Goal: Navigation & Orientation: Find specific page/section

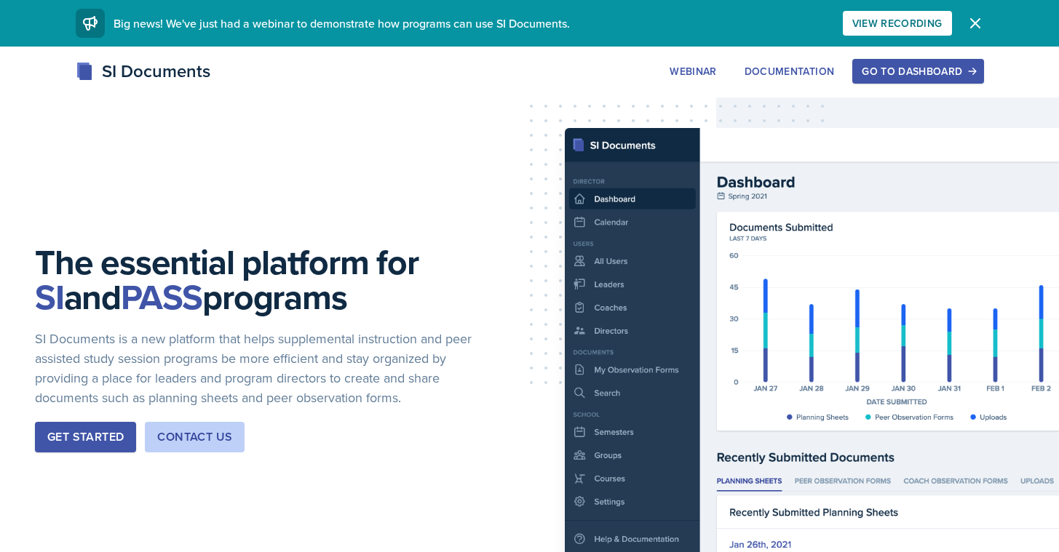
click at [910, 77] on div "Go to Dashboard" at bounding box center [918, 71] width 112 height 12
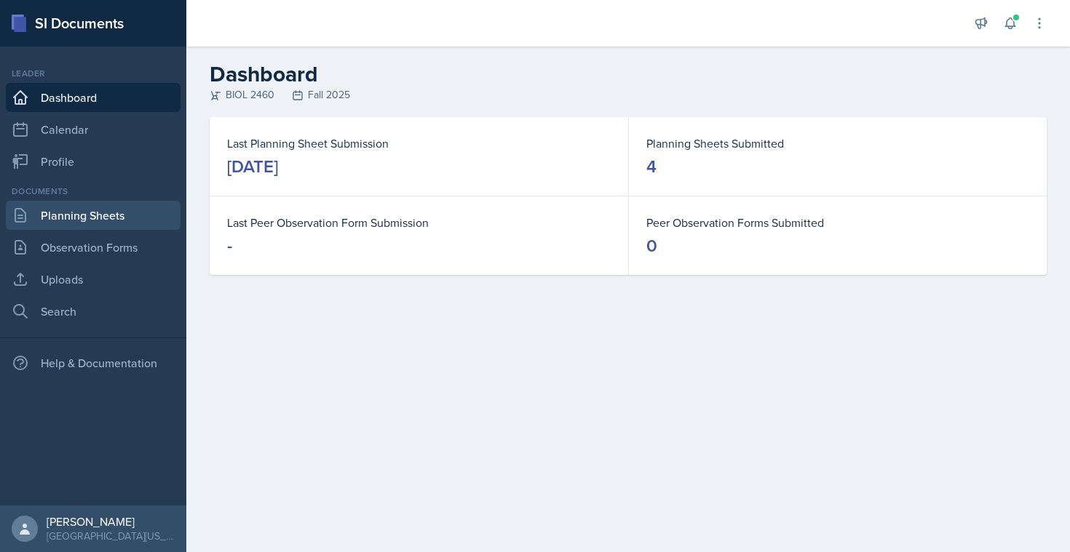
click at [79, 212] on link "Planning Sheets" at bounding box center [93, 215] width 175 height 29
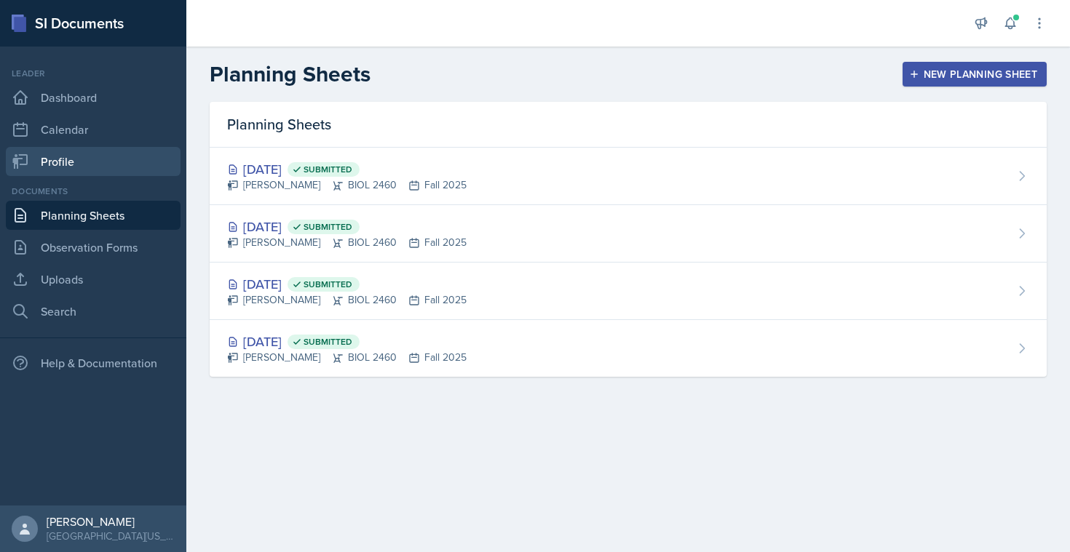
click at [83, 162] on link "Profile" at bounding box center [93, 161] width 175 height 29
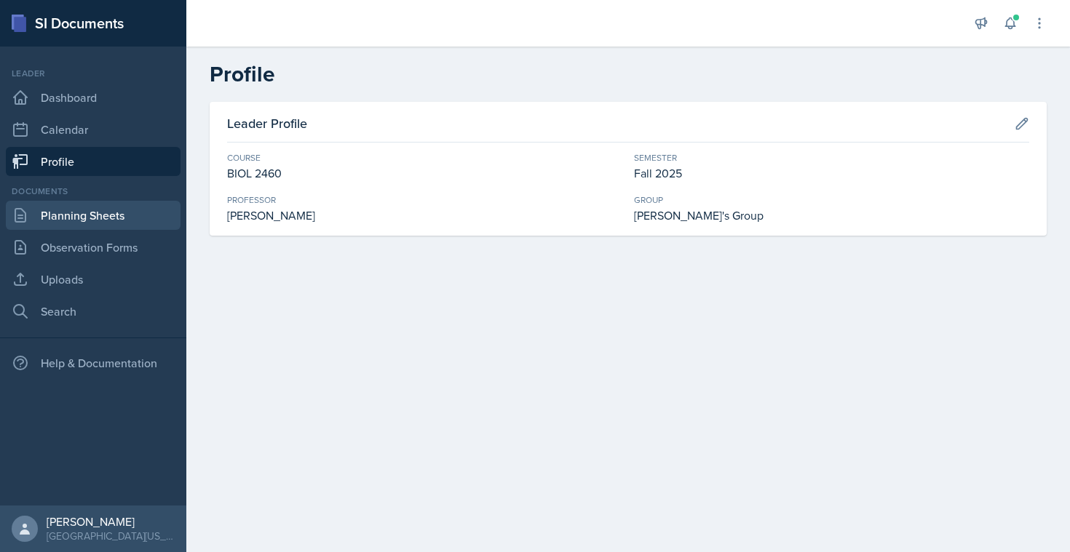
click at [87, 220] on link "Planning Sheets" at bounding box center [93, 215] width 175 height 29
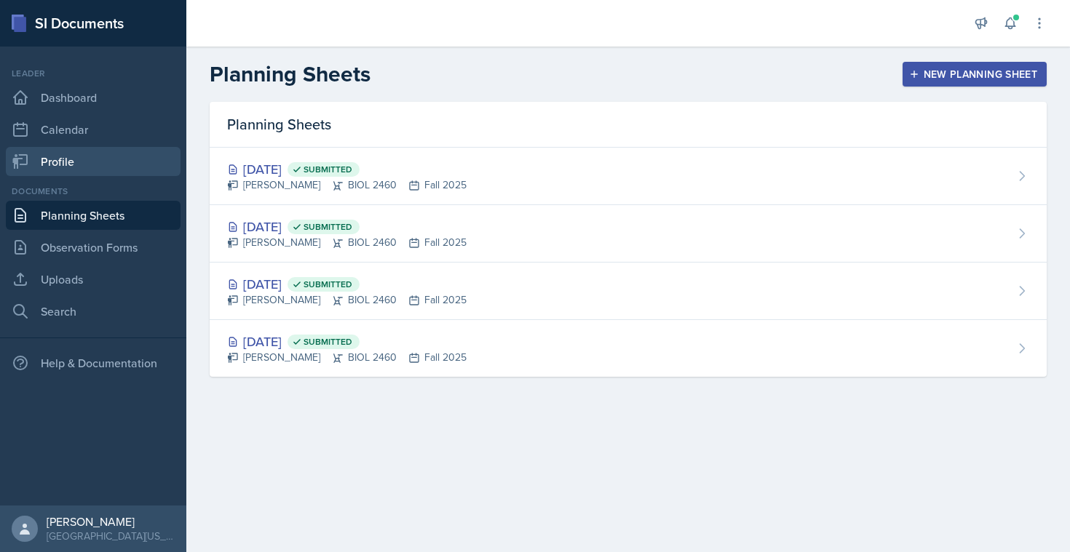
click at [64, 172] on link "Profile" at bounding box center [93, 161] width 175 height 29
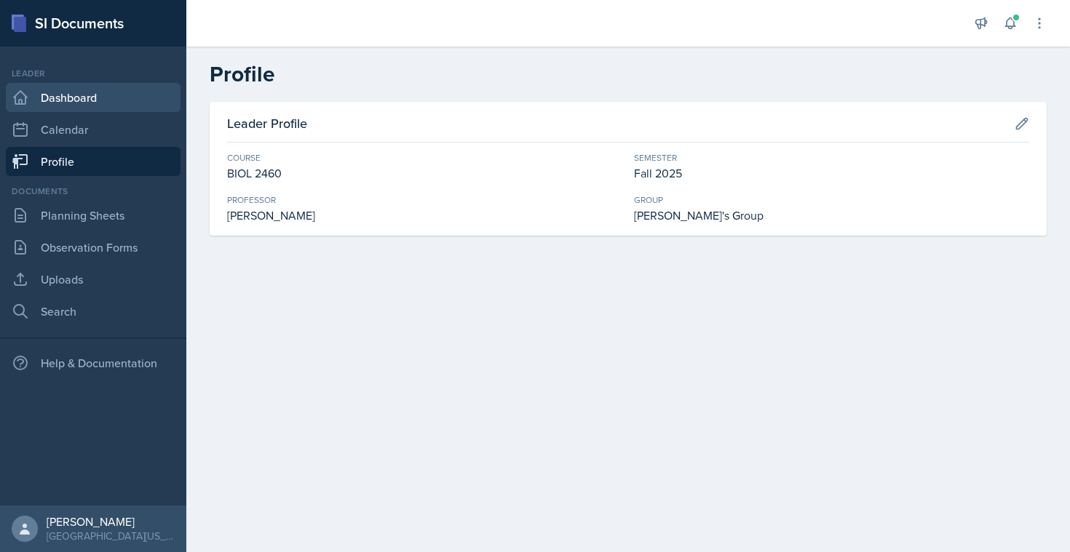
click at [95, 103] on link "Dashboard" at bounding box center [93, 97] width 175 height 29
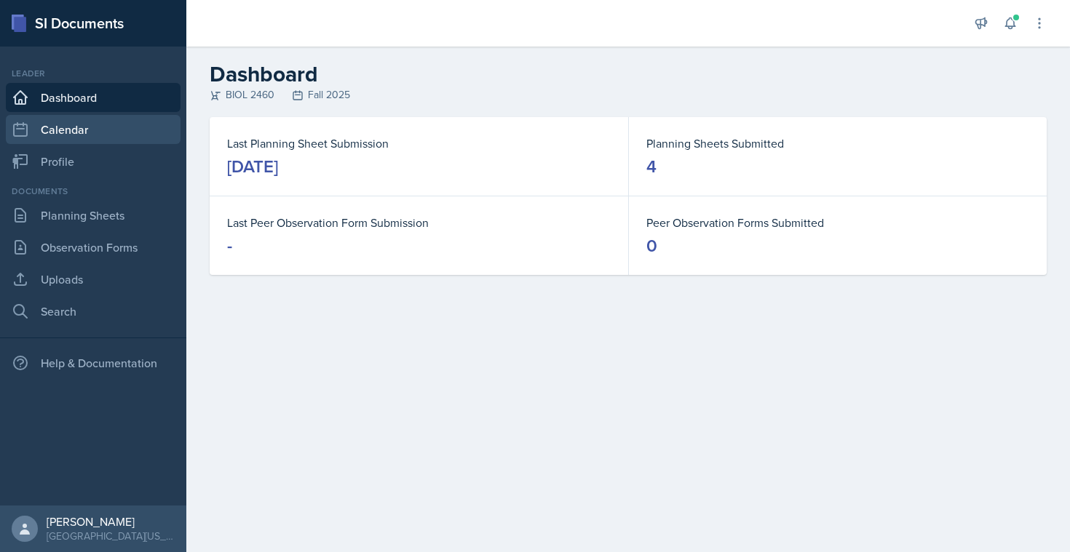
click at [100, 126] on link "Calendar" at bounding box center [93, 129] width 175 height 29
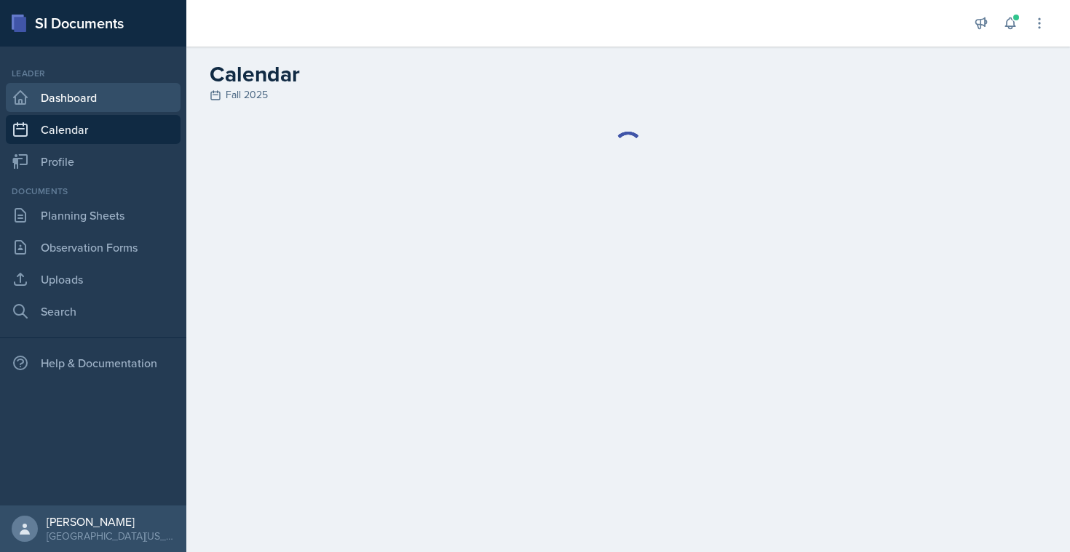
click at [101, 94] on link "Dashboard" at bounding box center [93, 97] width 175 height 29
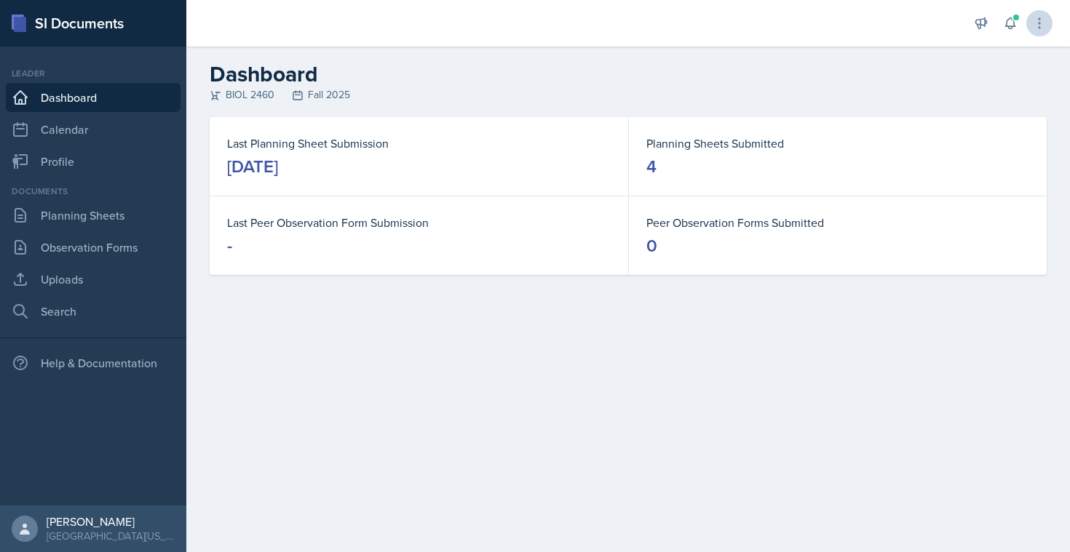
click at [1037, 27] on icon at bounding box center [1039, 23] width 15 height 15
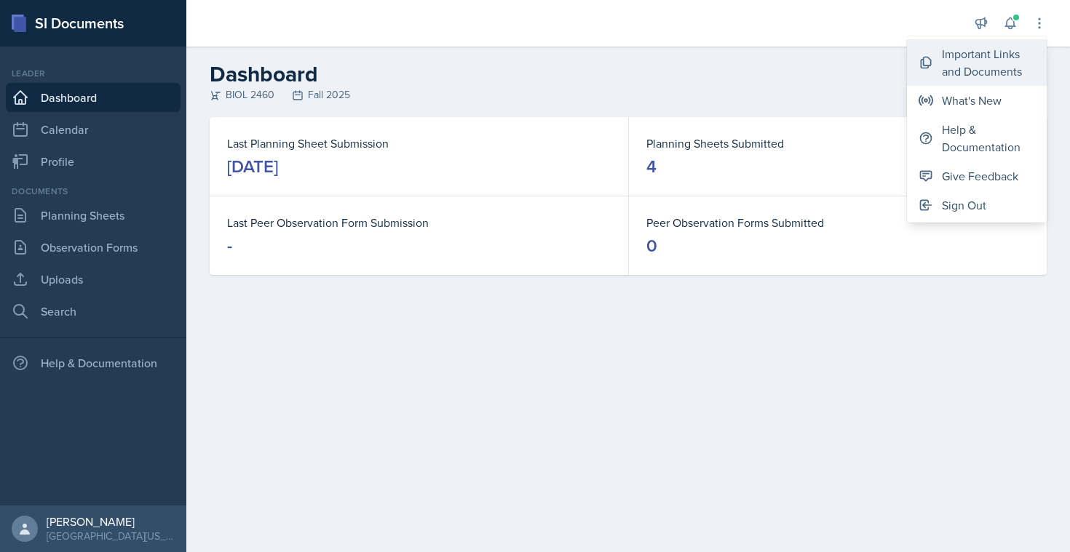
click at [1003, 66] on div "Important Links and Documents" at bounding box center [988, 62] width 93 height 35
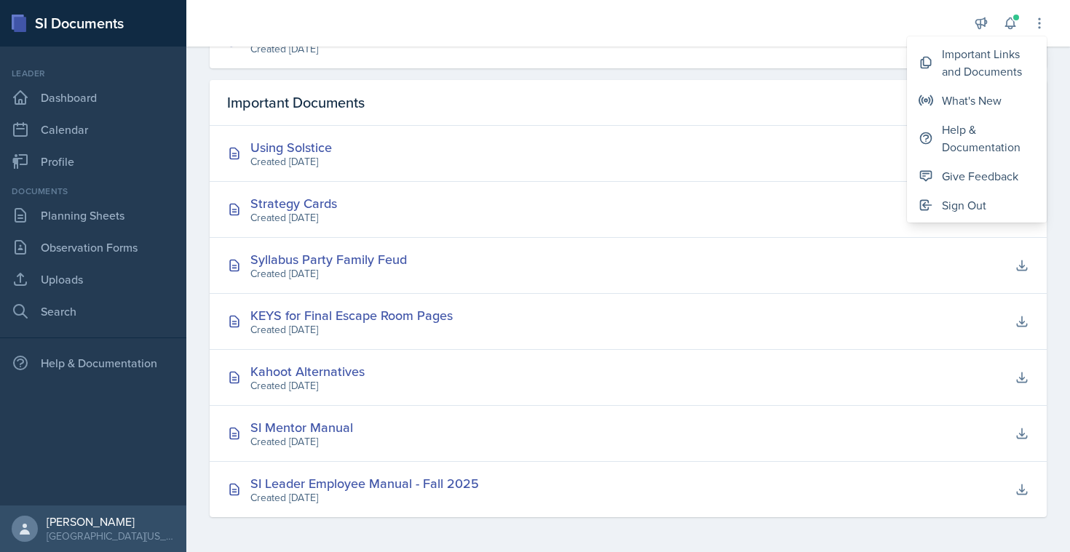
scroll to position [471, 0]
click at [334, 372] on div "Kahoot Alternatives" at bounding box center [307, 372] width 114 height 20
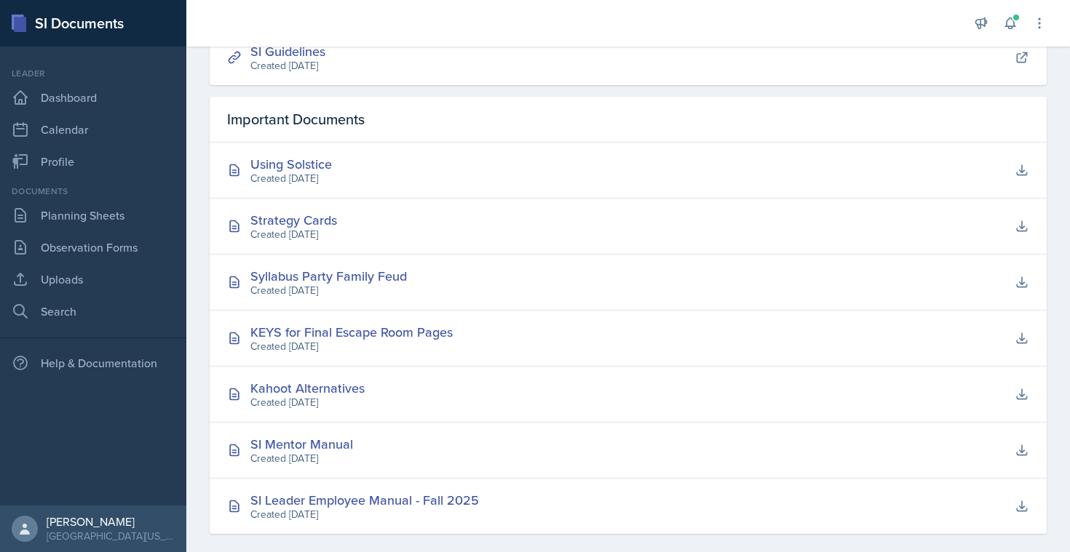
scroll to position [452, 0]
